Goal: Information Seeking & Learning: Find specific fact

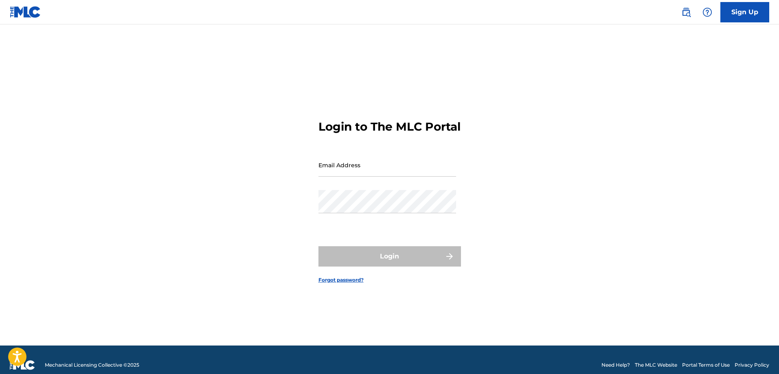
click at [342, 176] on input "Email Address" at bounding box center [387, 165] width 138 height 23
type input "[PERSON_NAME][EMAIL_ADDRESS][PERSON_NAME][DOMAIN_NAME]"
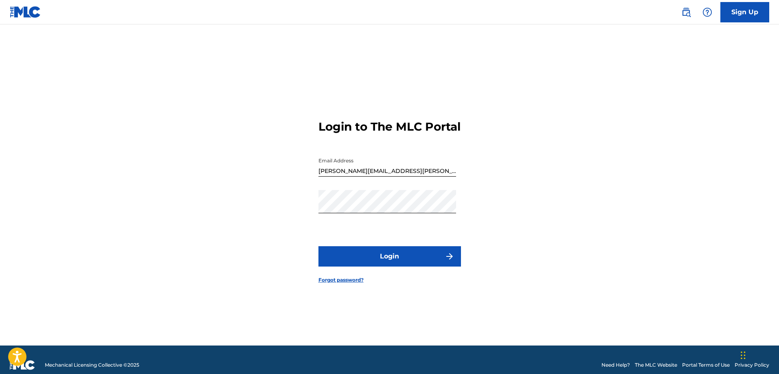
click at [411, 259] on button "Login" at bounding box center [389, 256] width 143 height 20
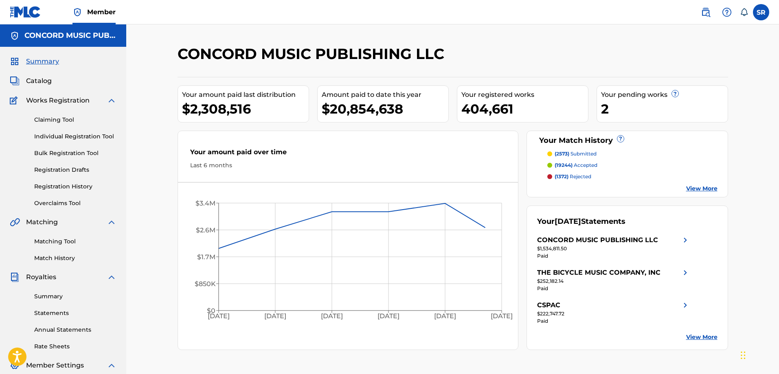
click at [708, 18] on link at bounding box center [706, 12] width 16 height 16
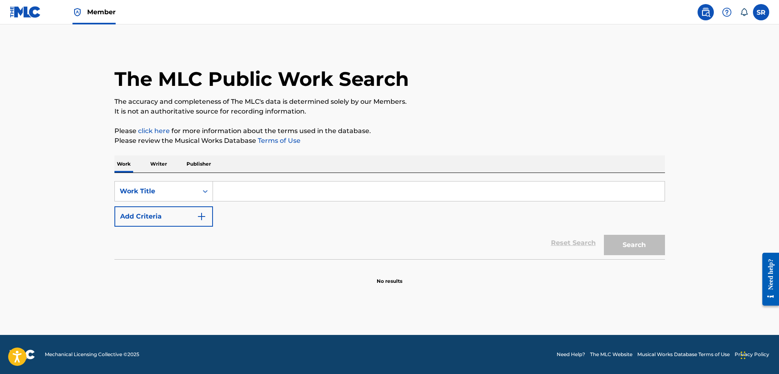
click at [195, 213] on button "Add Criteria" at bounding box center [163, 216] width 99 height 20
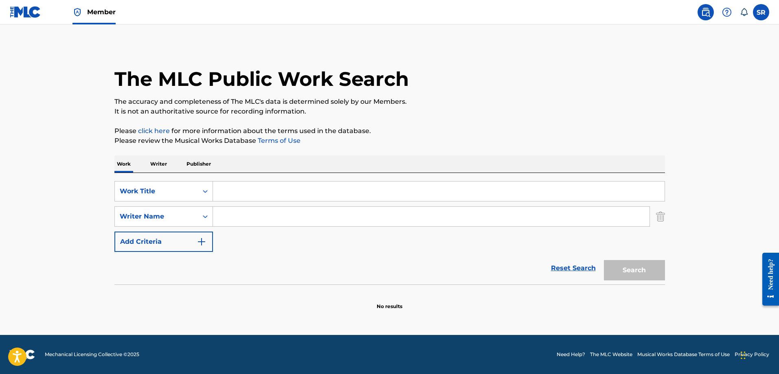
click at [264, 184] on input "Search Form" at bounding box center [439, 192] width 452 height 20
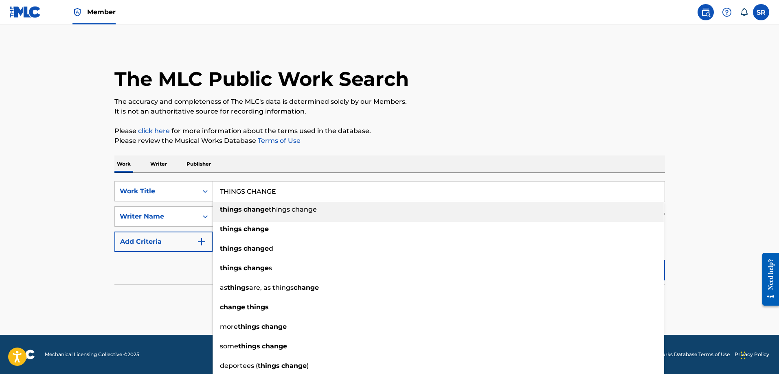
type input "THINGS CHANGE"
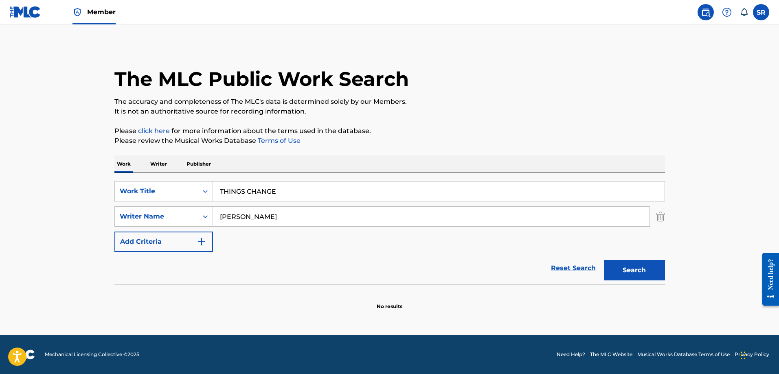
type input "[PERSON_NAME]"
click at [604, 260] on button "Search" at bounding box center [634, 270] width 61 height 20
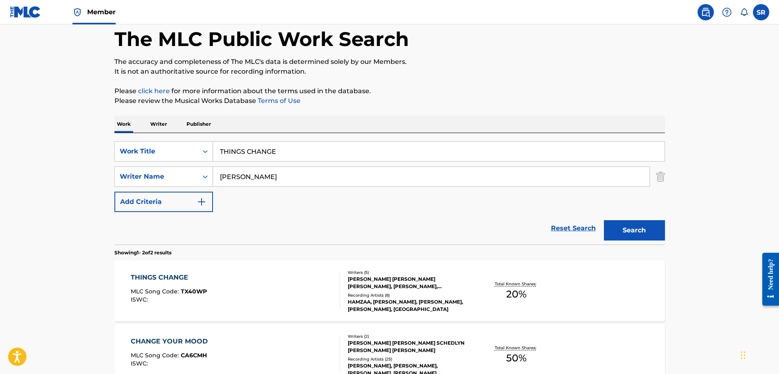
scroll to position [40, 0]
click at [270, 284] on div "THINGS CHANGE MLC Song Code : TX40WP ISWC :" at bounding box center [235, 290] width 209 height 37
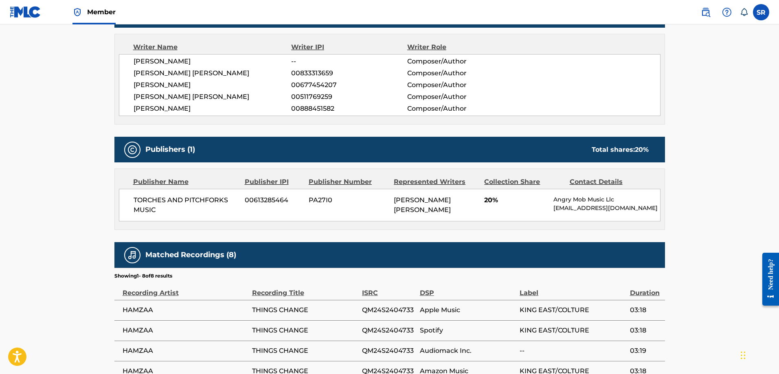
scroll to position [285, 0]
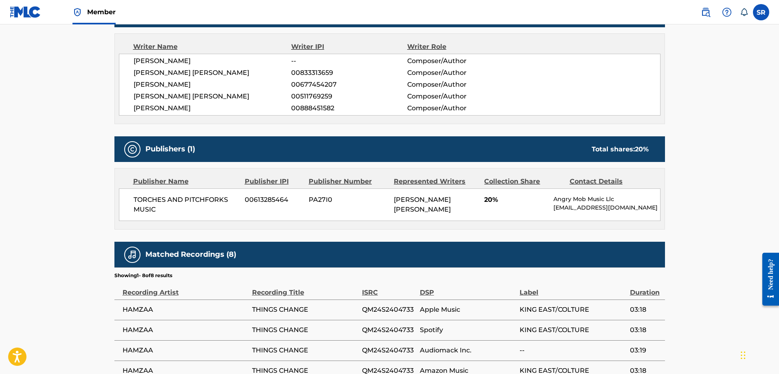
click at [178, 108] on span "[PERSON_NAME]" at bounding box center [213, 108] width 158 height 10
copy span "[PERSON_NAME]"
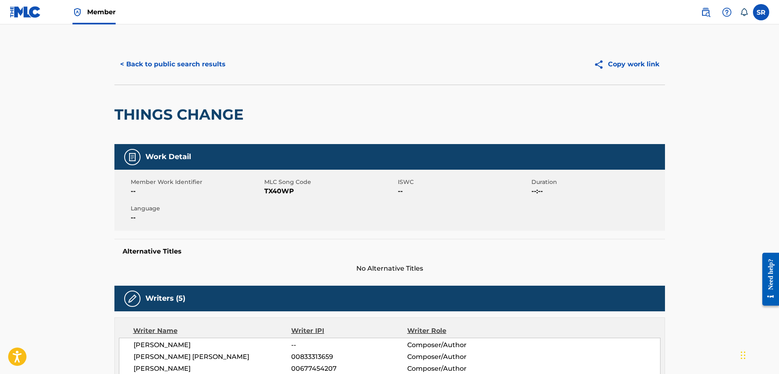
scroll to position [0, 0]
